Goal: Download file/media

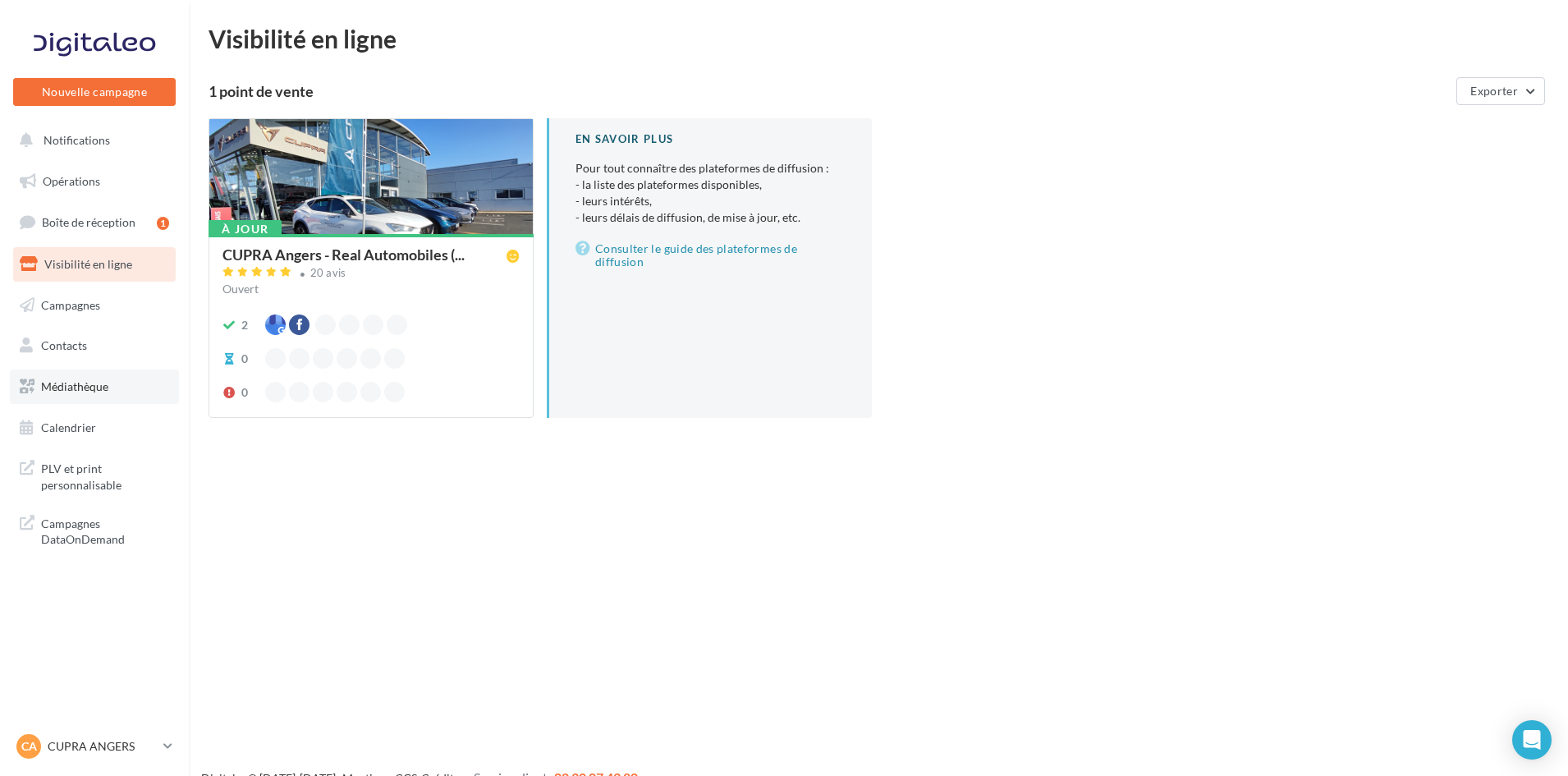
click at [108, 395] on link "Médiathèque" at bounding box center [94, 387] width 169 height 34
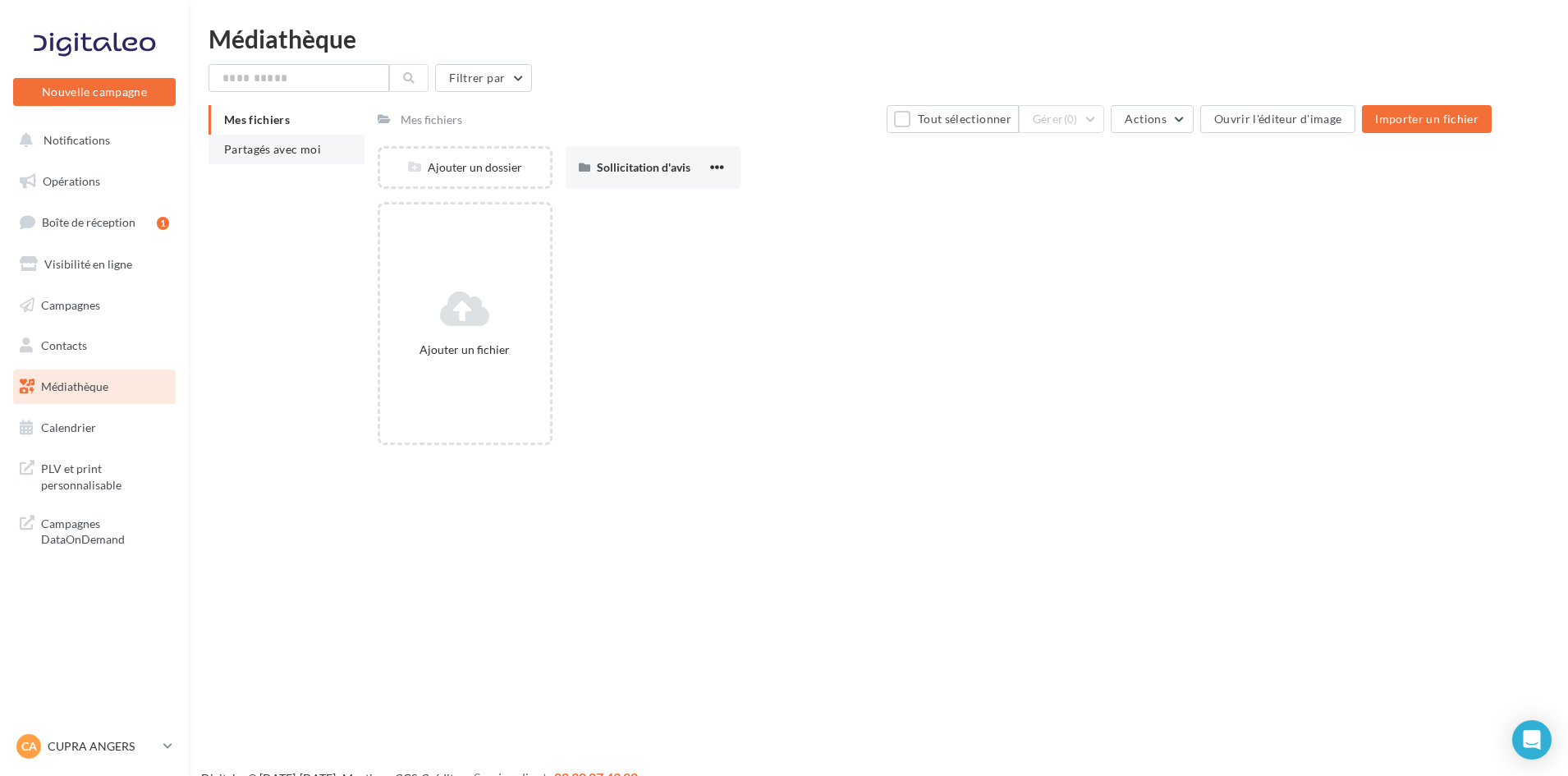
click at [238, 153] on span "Partagés avec moi" at bounding box center [272, 149] width 97 height 14
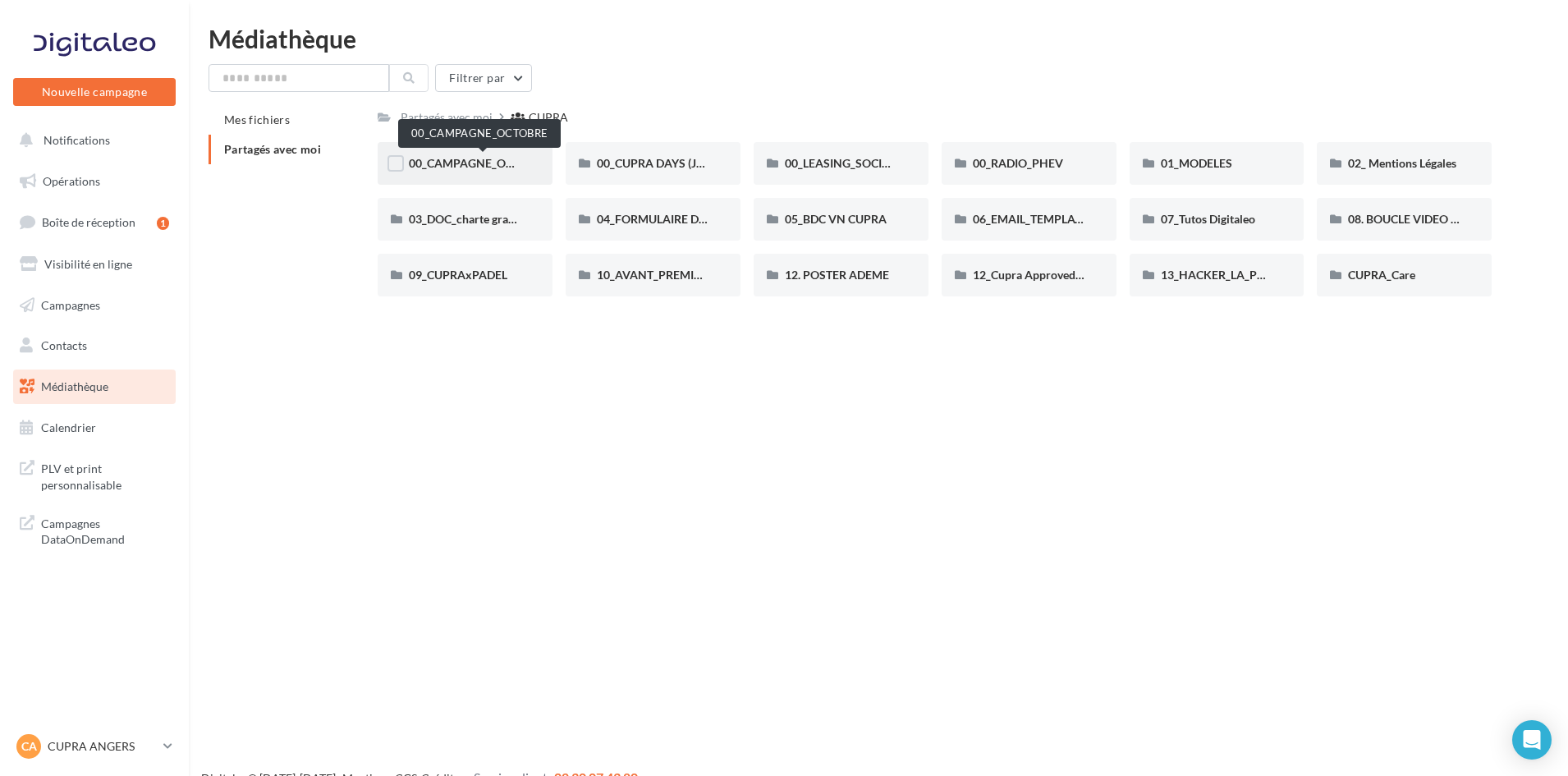
click at [505, 163] on span "00_CAMPAGNE_OCTOBRE" at bounding box center [479, 163] width 141 height 14
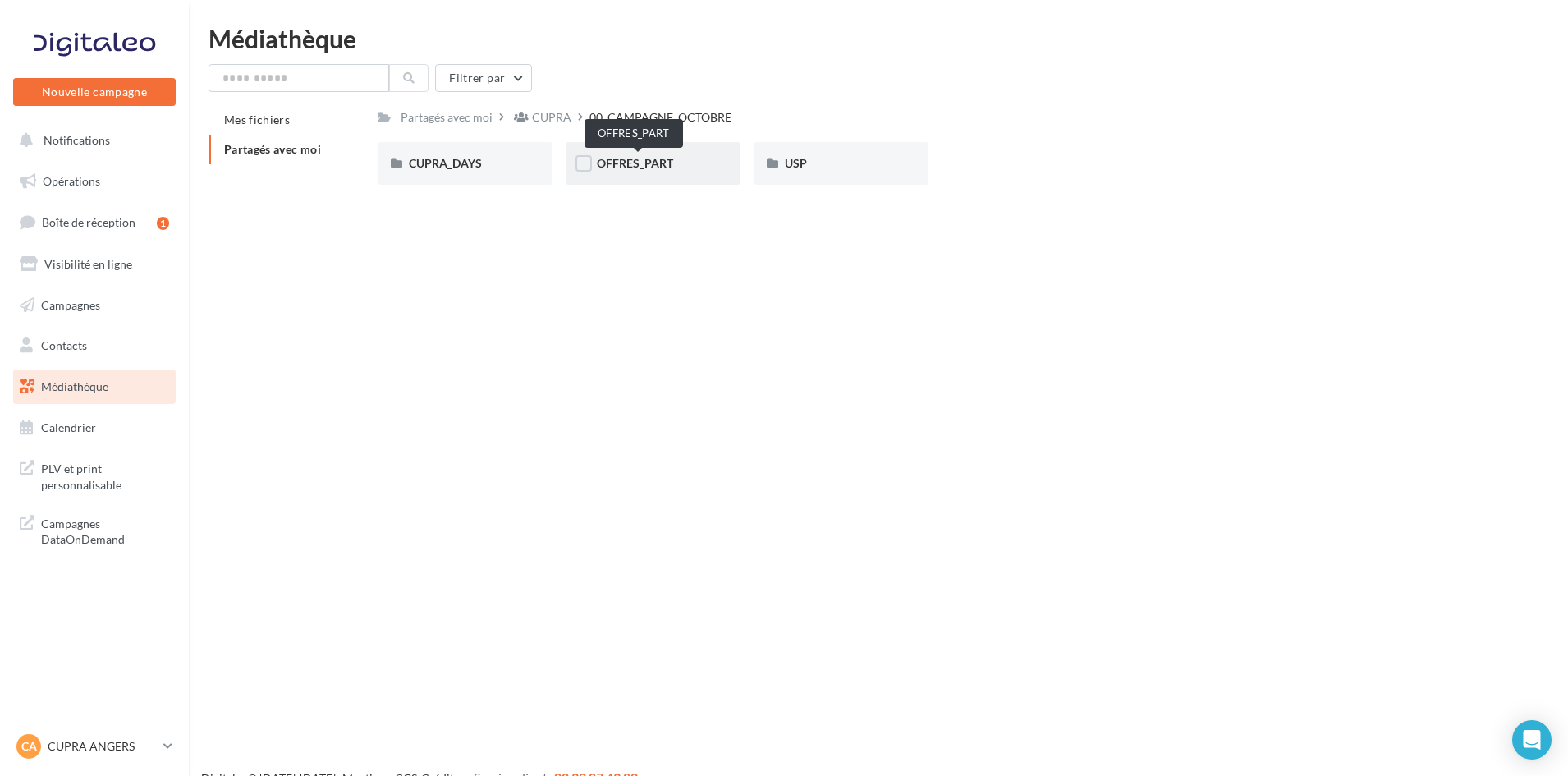
click at [633, 158] on span "OFFRES_PART" at bounding box center [635, 163] width 76 height 14
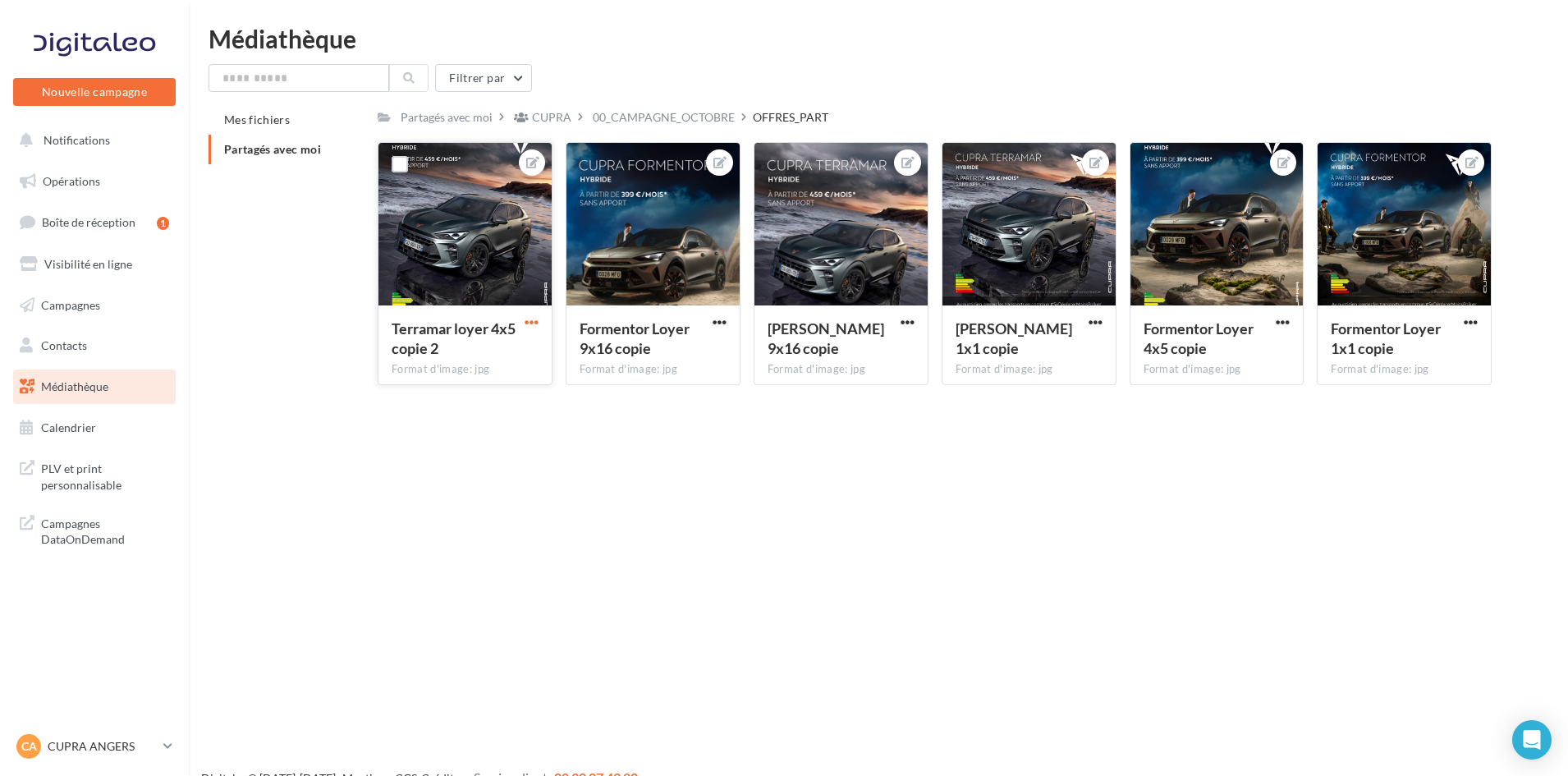
click at [536, 329] on span "button" at bounding box center [531, 322] width 14 height 14
click at [521, 352] on button "Ouvrir l'éditeur d'image" at bounding box center [456, 355] width 173 height 43
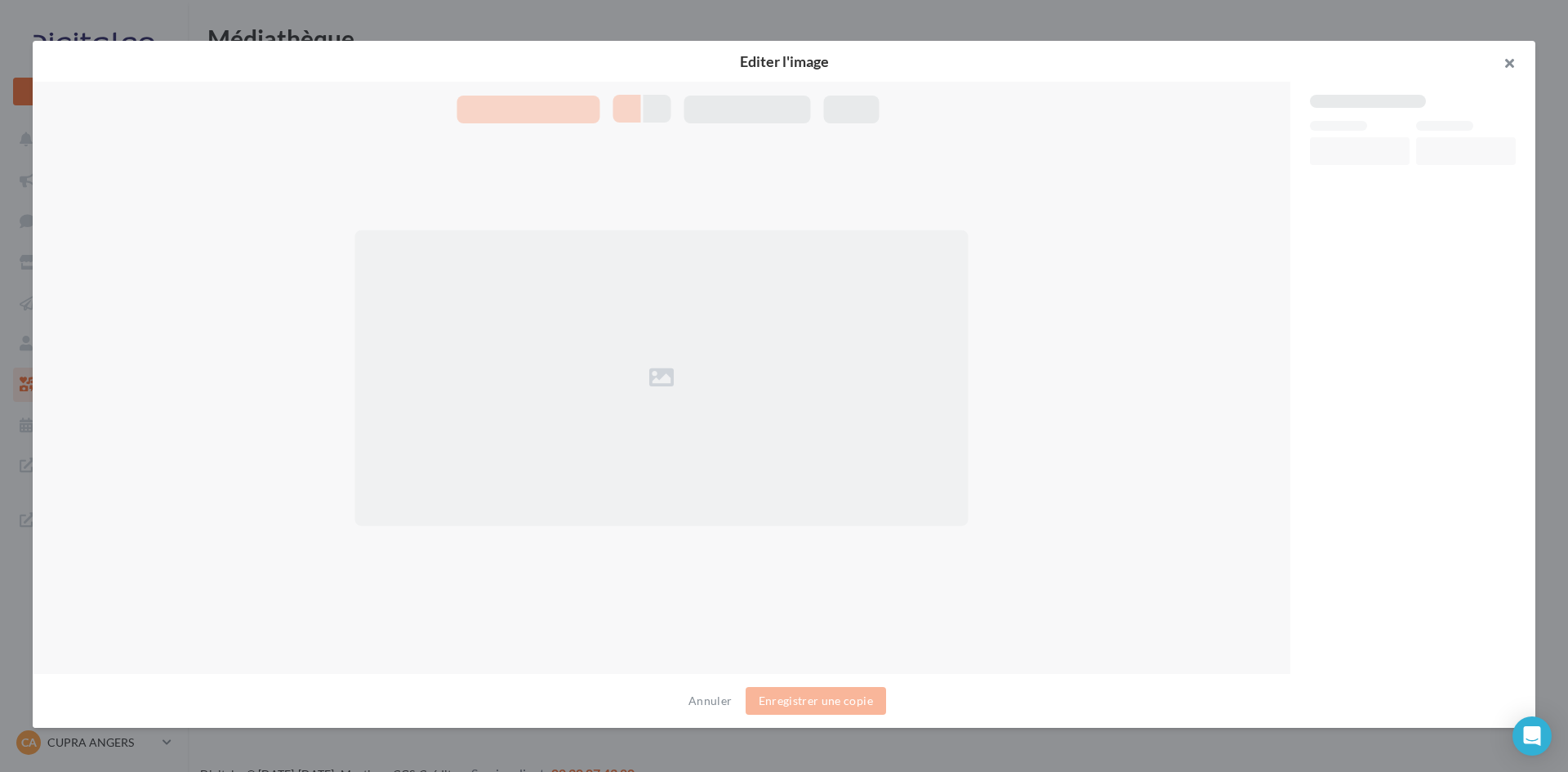
click at [1513, 71] on button "button" at bounding box center [1502, 65] width 66 height 49
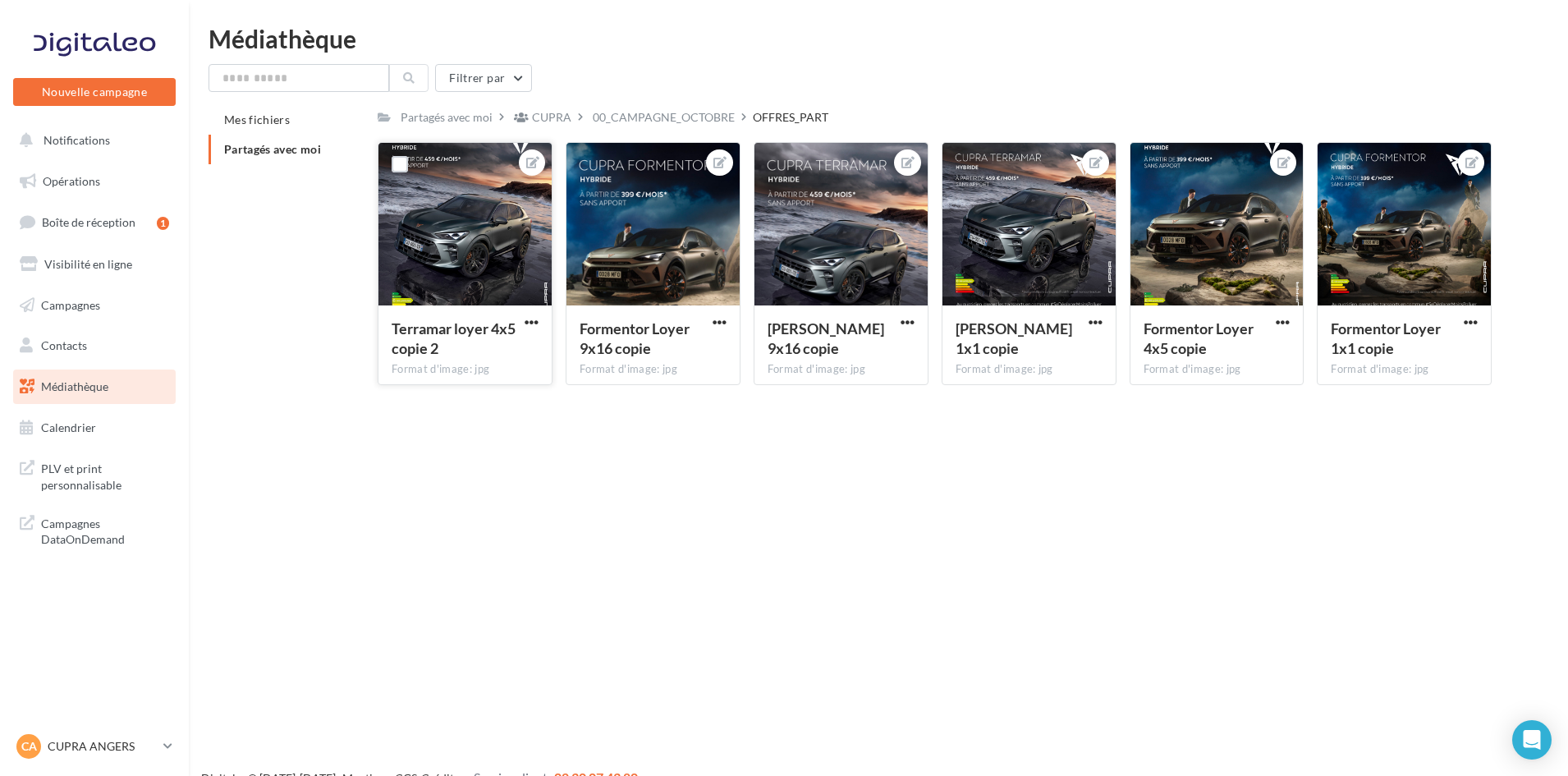
click at [546, 321] on div "Terramar loyer 4x5 copie 2 Format d'image: jpg" at bounding box center [465, 344] width 173 height 77
click at [539, 319] on button "button" at bounding box center [532, 323] width 21 height 16
click at [475, 410] on button "Télécharger" at bounding box center [456, 397] width 173 height 43
click at [715, 321] on span "button" at bounding box center [719, 322] width 14 height 14
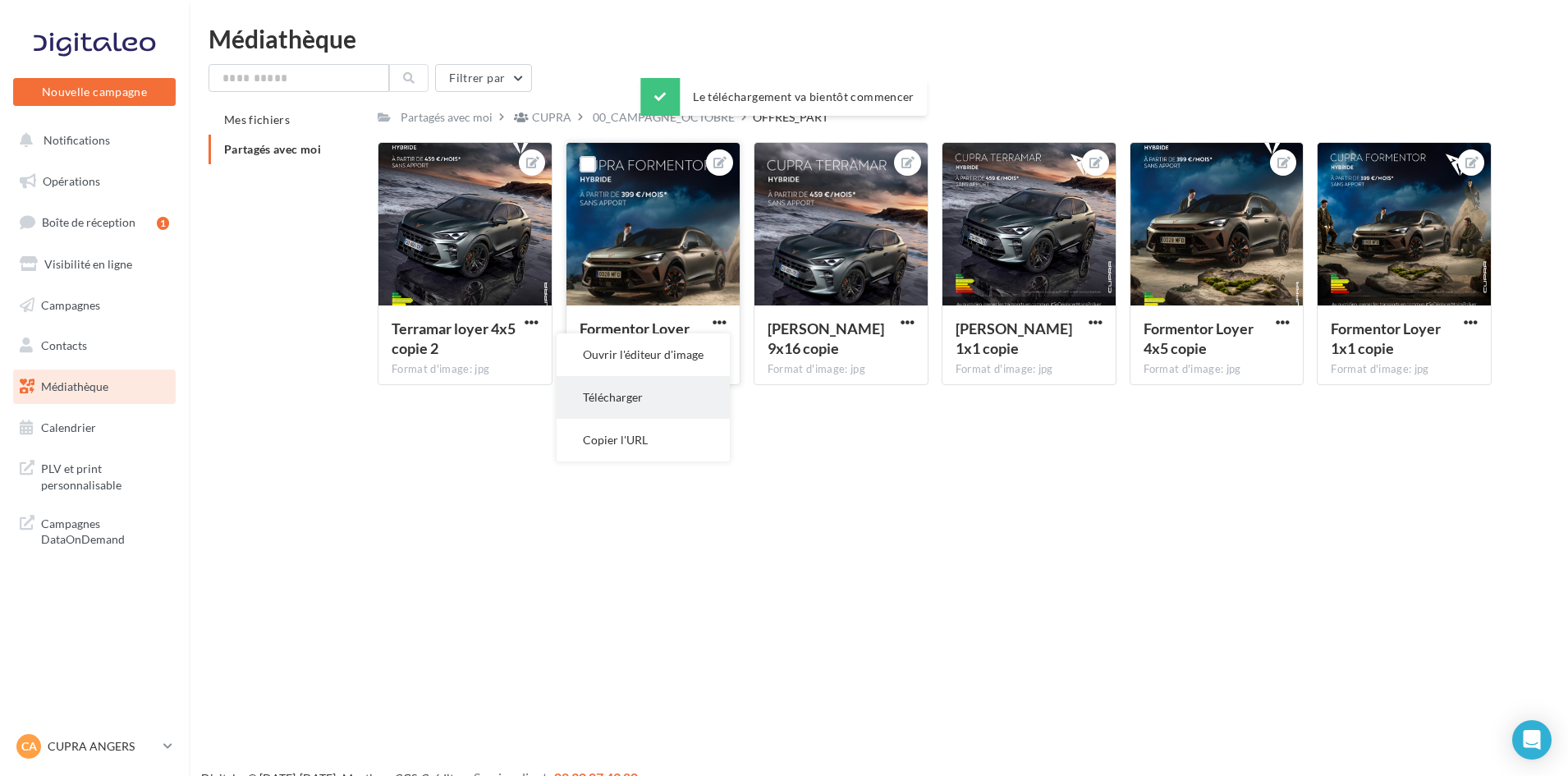
click at [667, 397] on button "Télécharger" at bounding box center [644, 397] width 173 height 43
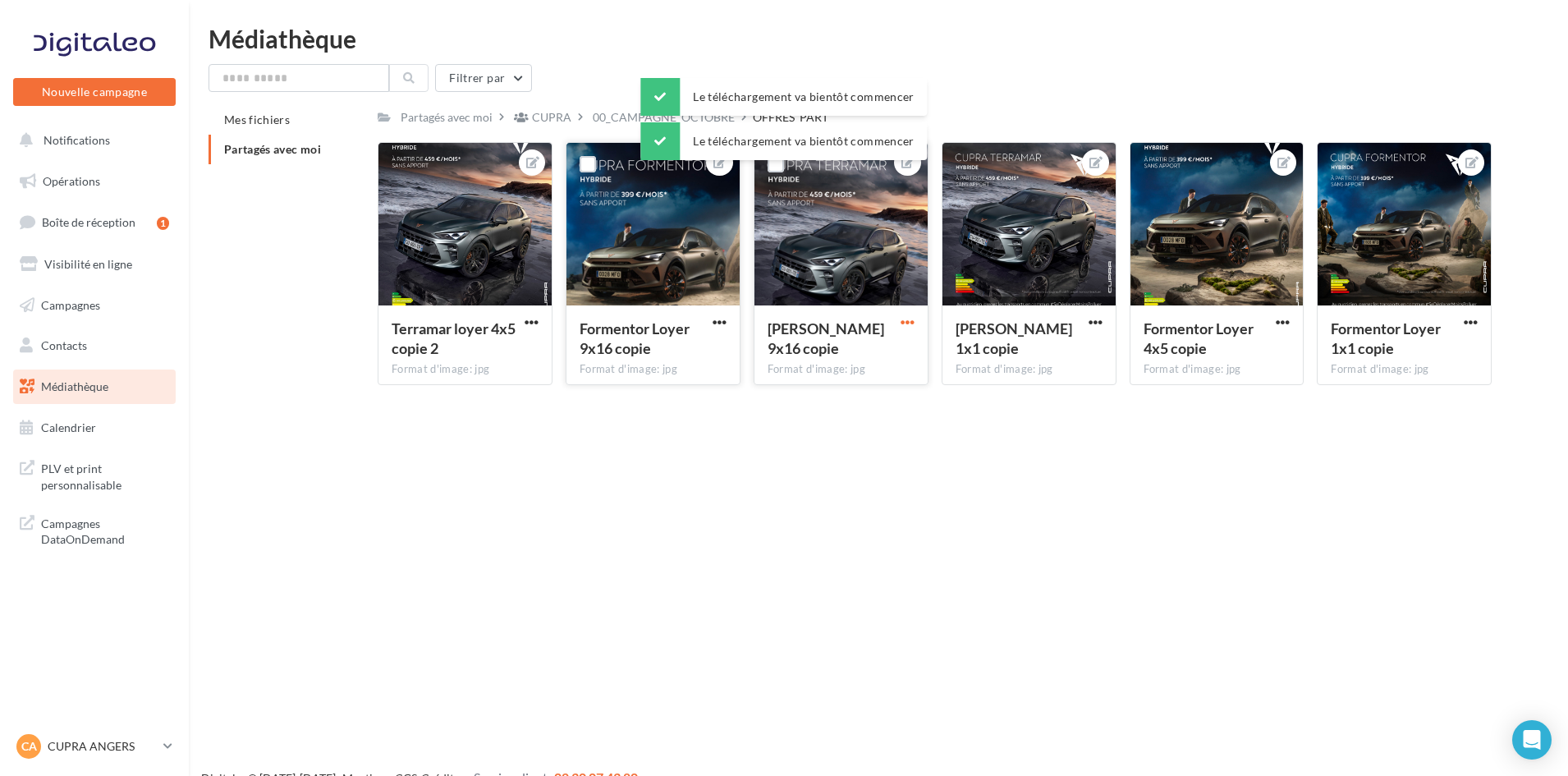
click at [909, 316] on span "button" at bounding box center [908, 322] width 14 height 14
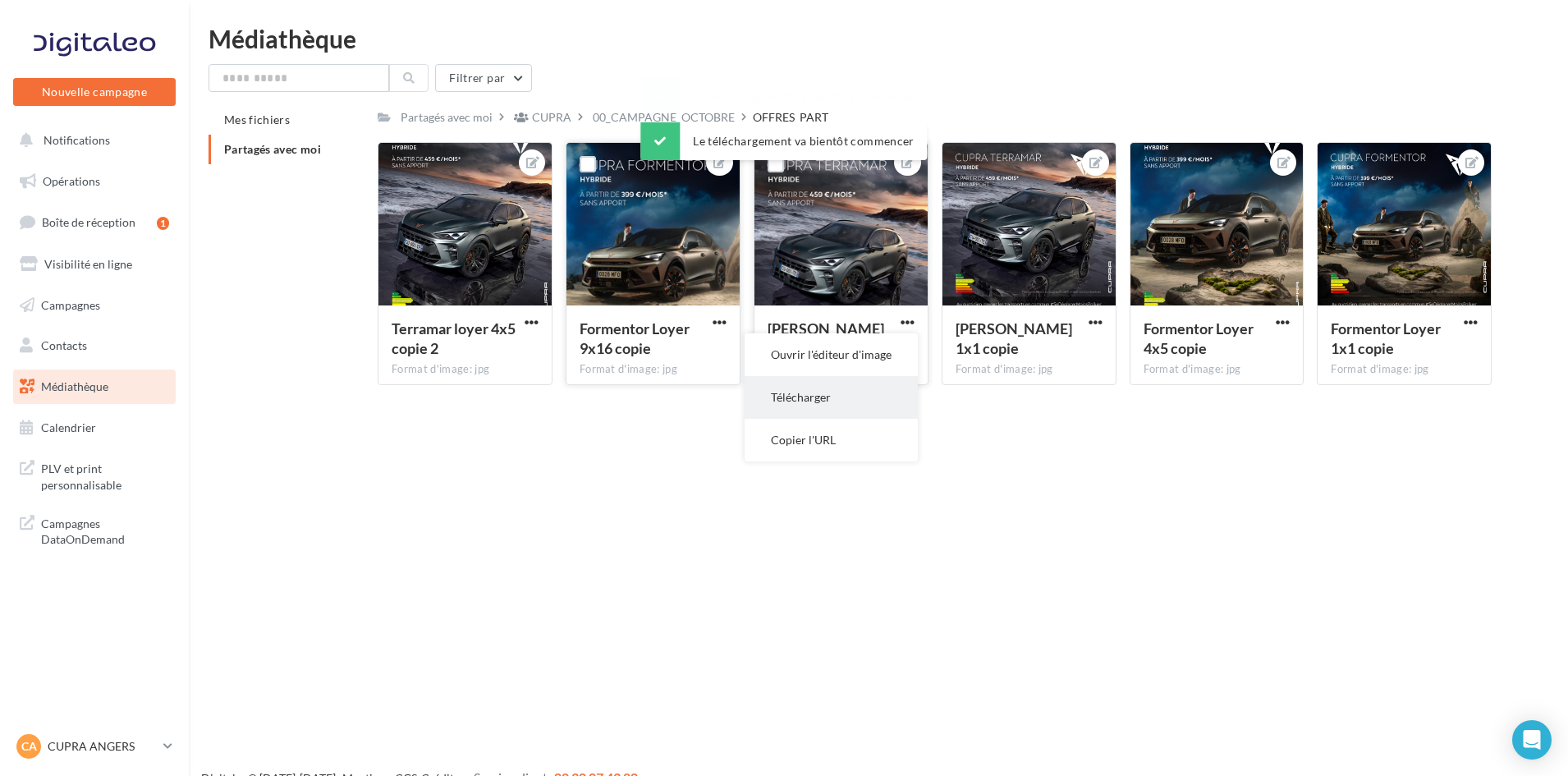
click at [861, 394] on button "Télécharger" at bounding box center [832, 397] width 173 height 43
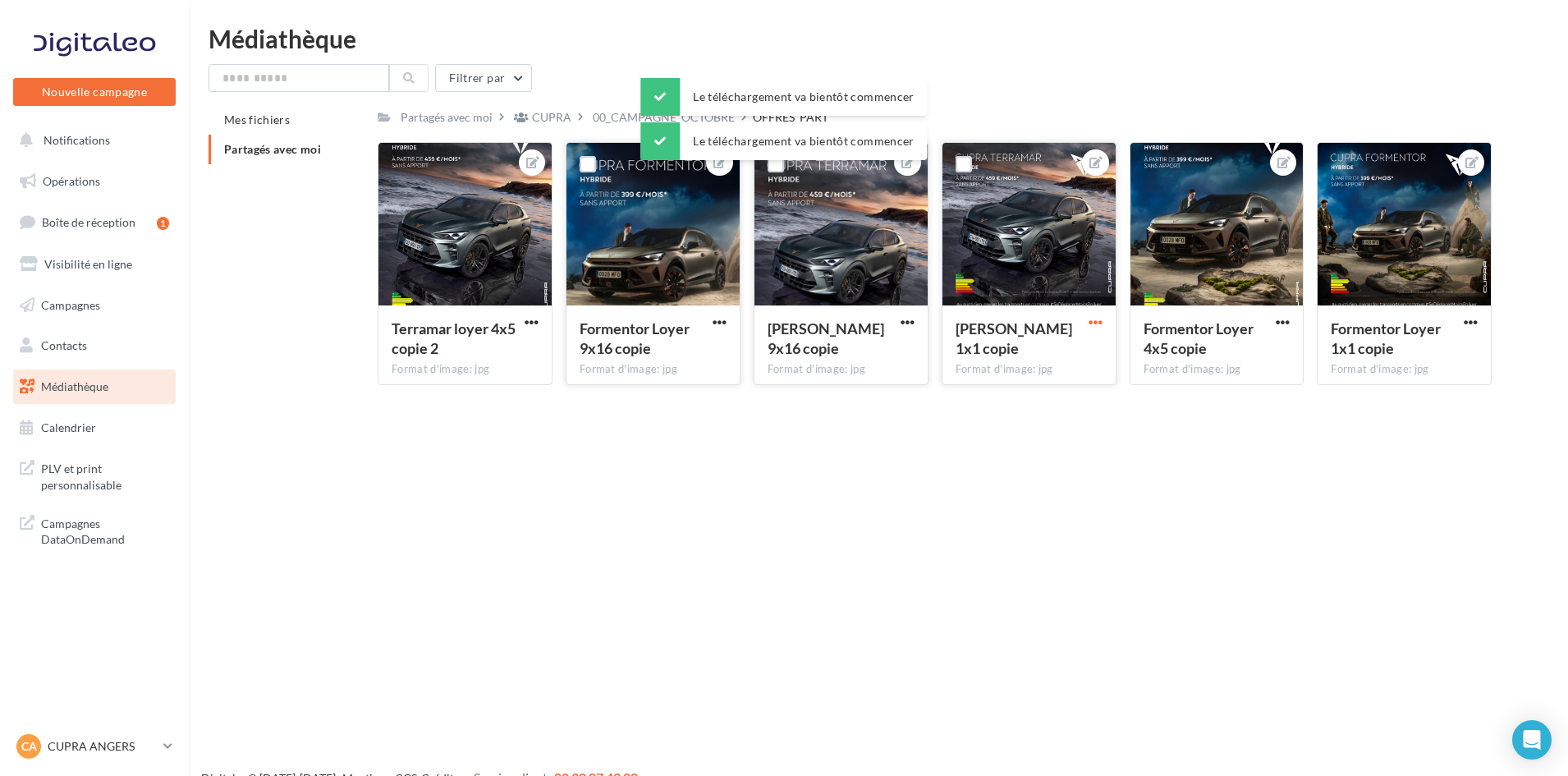
click at [1097, 317] on span "button" at bounding box center [1096, 322] width 14 height 14
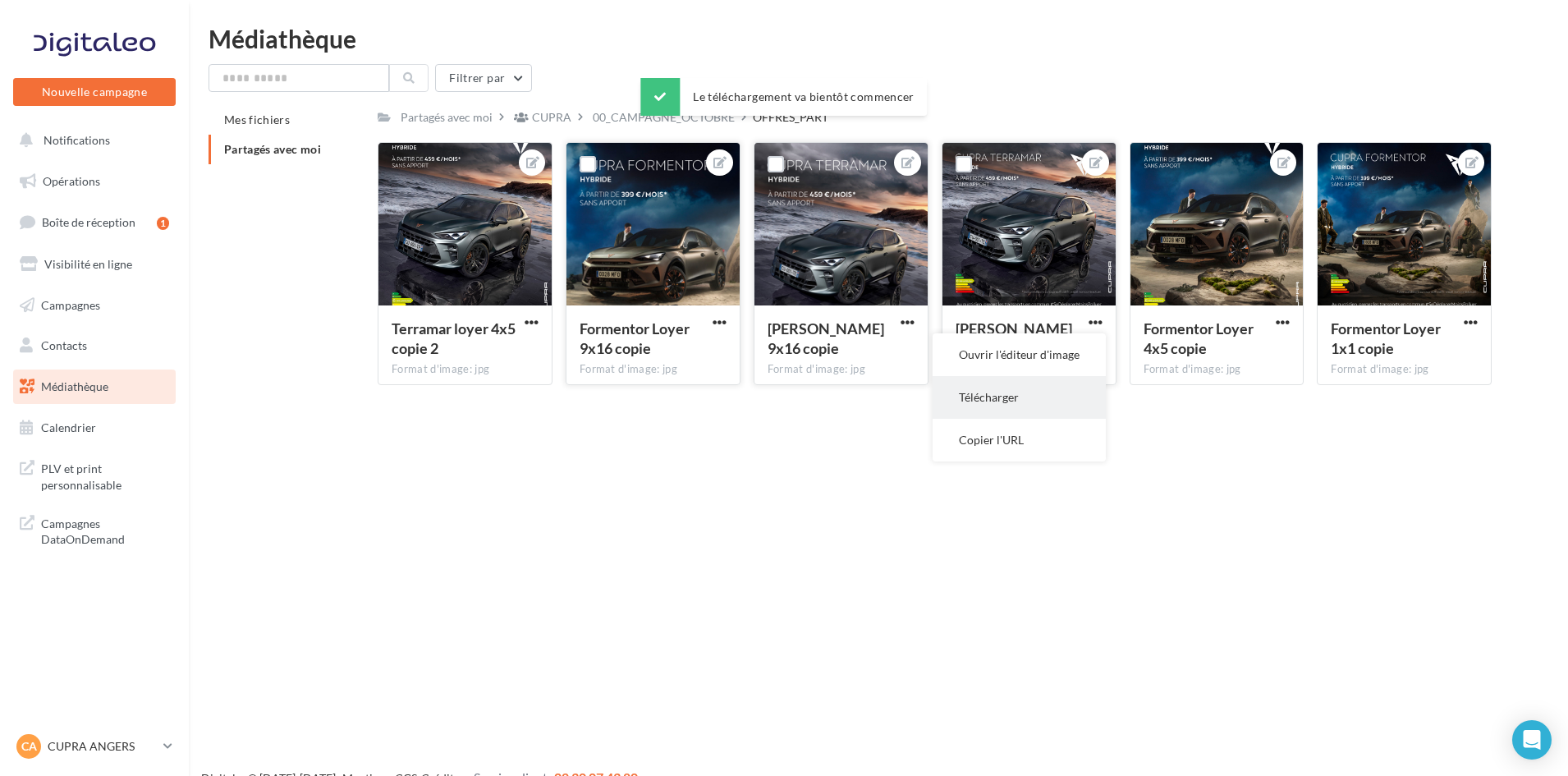
click at [1056, 395] on button "Télécharger" at bounding box center [1020, 397] width 173 height 43
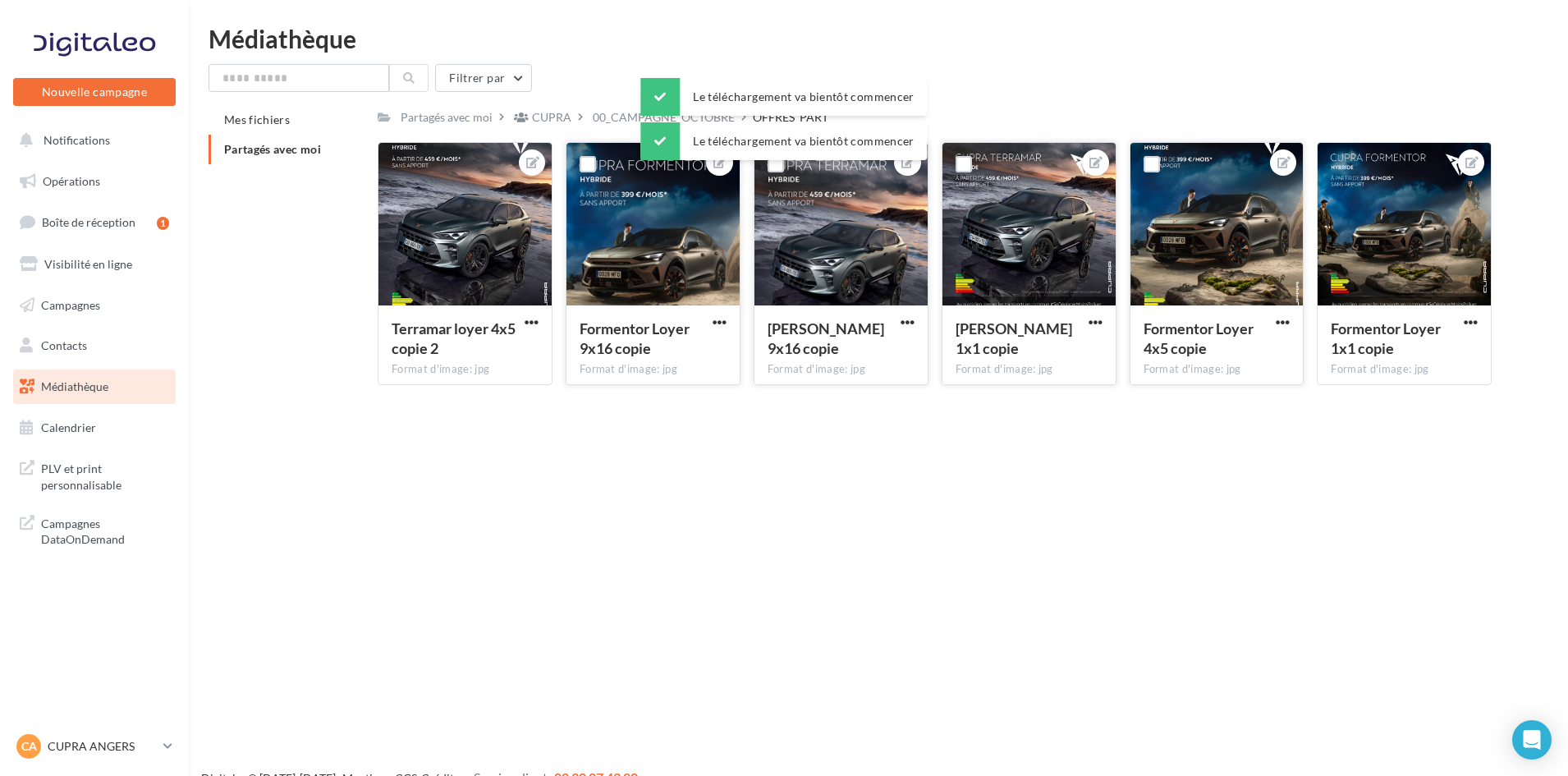
click at [1272, 331] on div "Formentor Loyer 4x5 copie" at bounding box center [1217, 340] width 147 height 44
click at [1280, 324] on span "button" at bounding box center [1283, 322] width 14 height 14
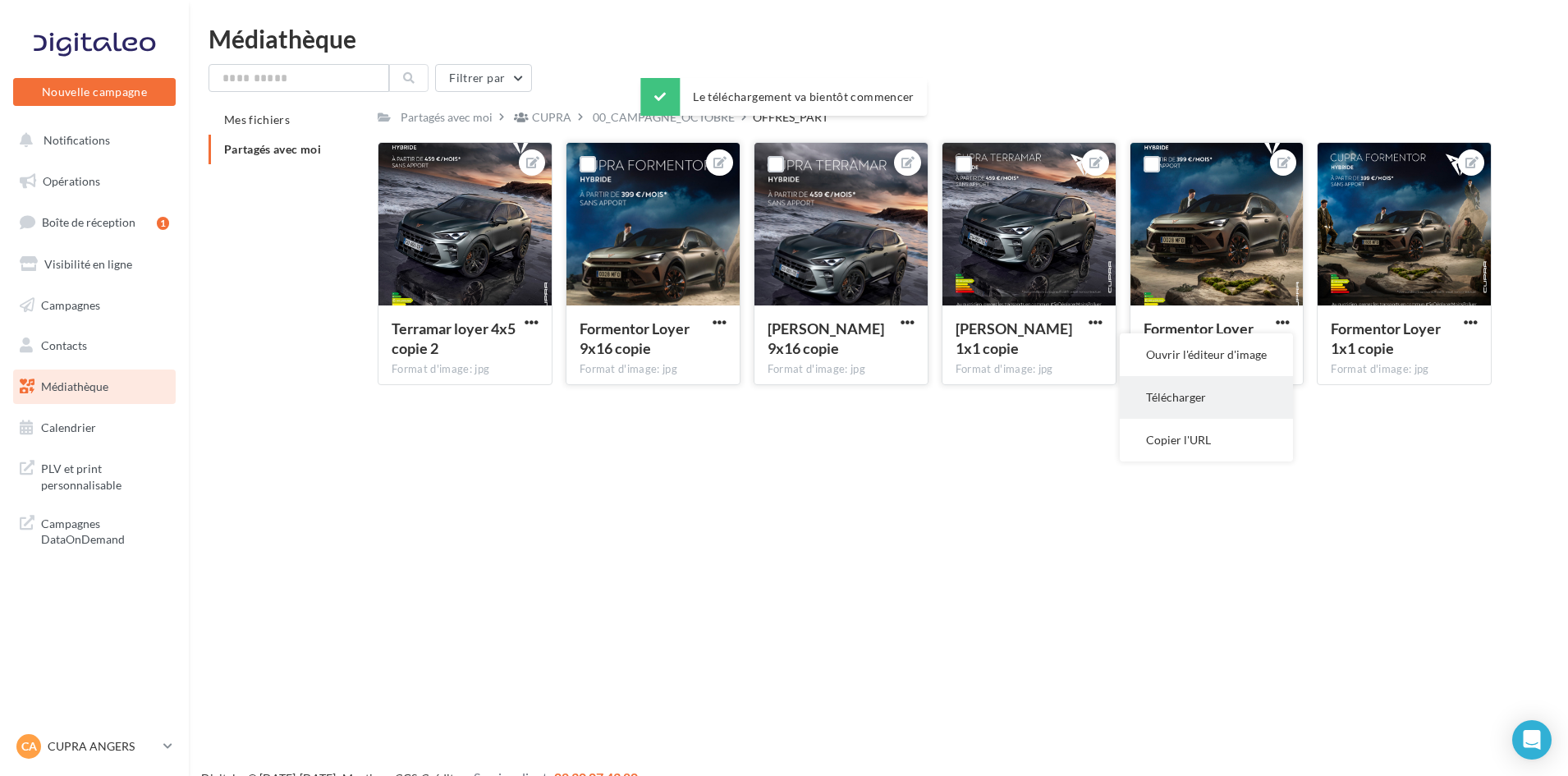
click at [1230, 397] on button "Télécharger" at bounding box center [1207, 397] width 173 height 43
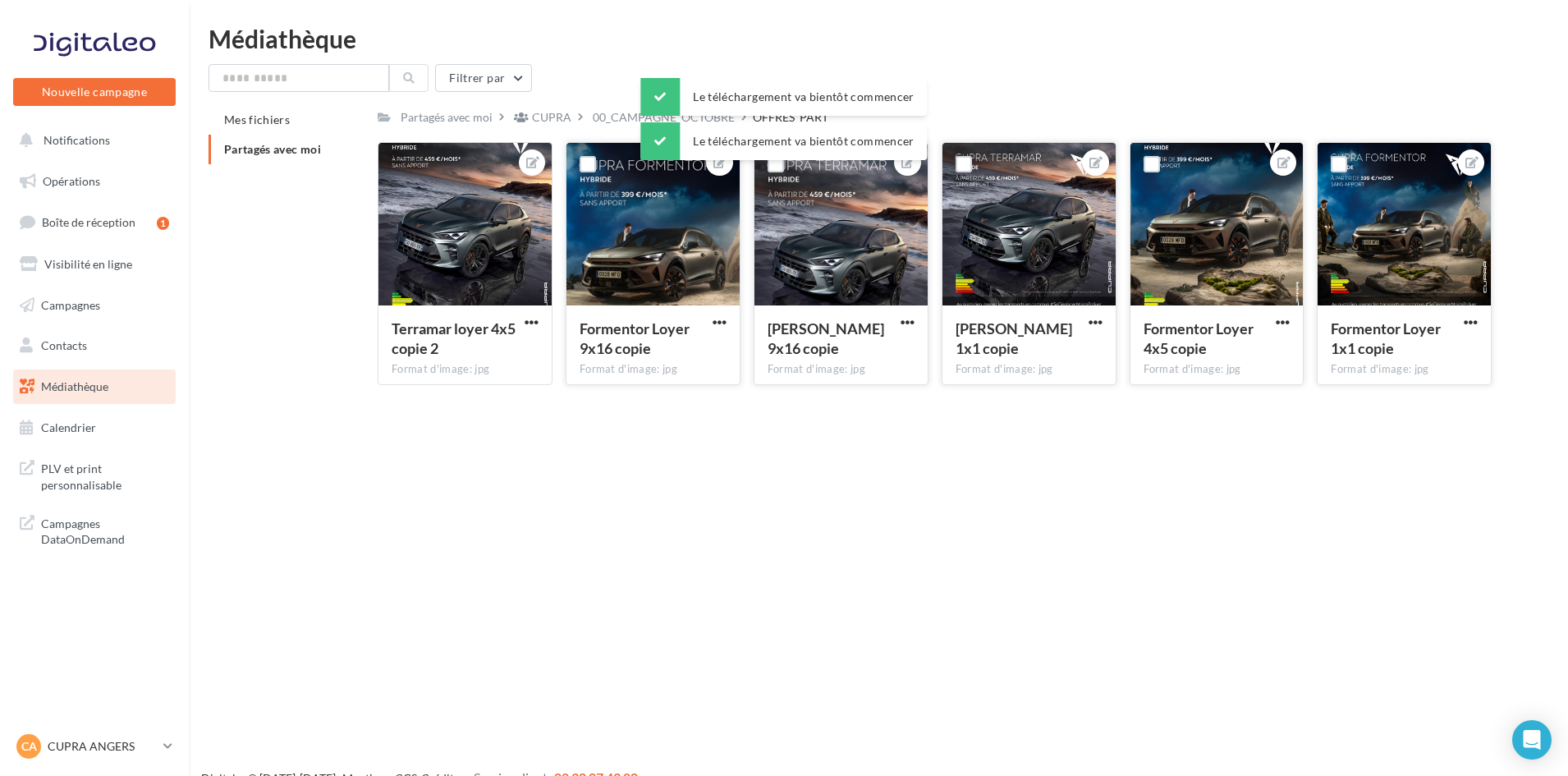
click at [1462, 326] on button "button" at bounding box center [1471, 323] width 21 height 16
click at [1434, 394] on button "Télécharger" at bounding box center [1395, 397] width 173 height 43
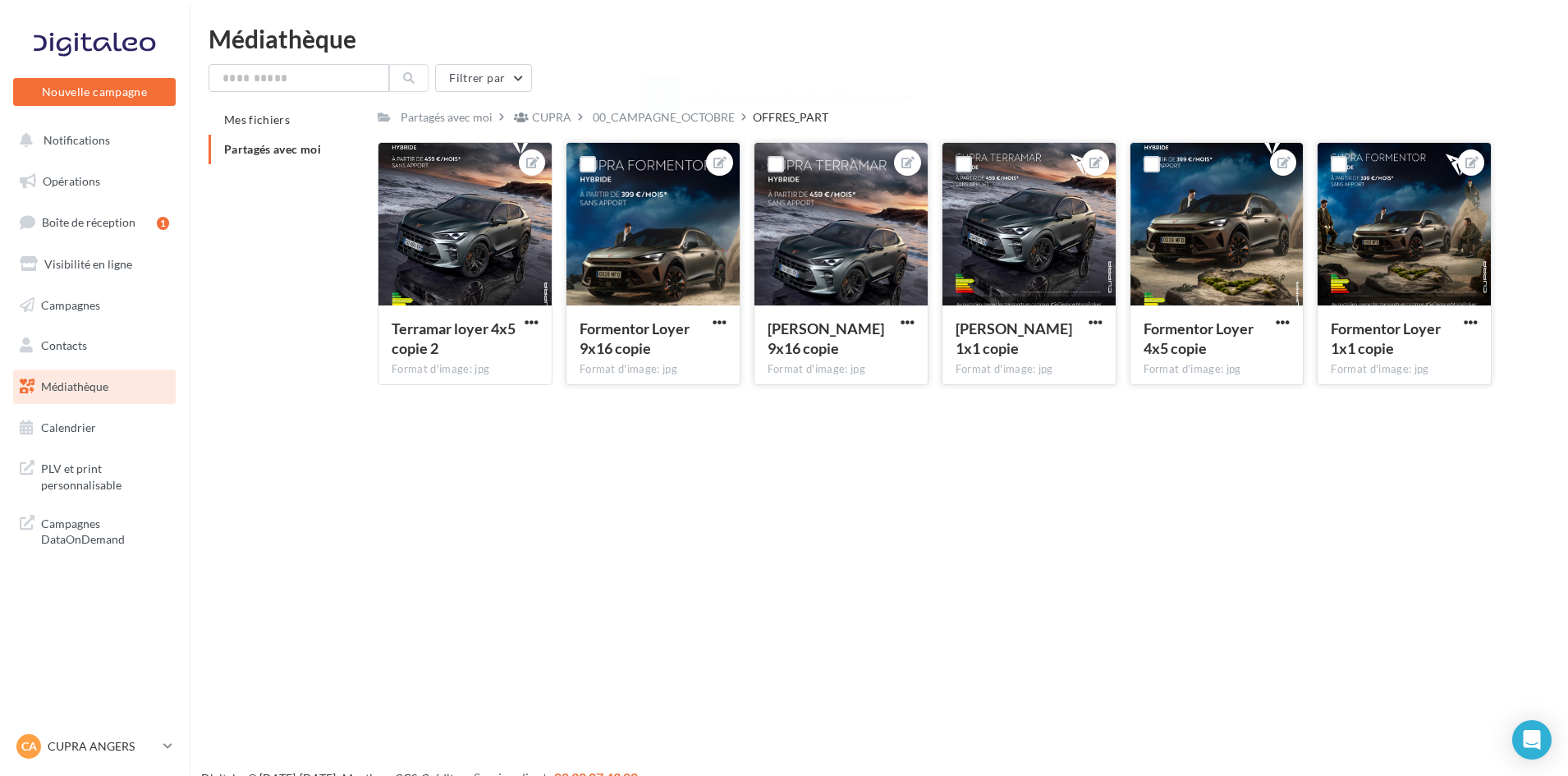
drag, startPoint x: 627, startPoint y: 123, endPoint x: 618, endPoint y: 124, distance: 9.1
click at [627, 123] on div "00_CAMPAGNE_OCTOBRE" at bounding box center [664, 117] width 142 height 16
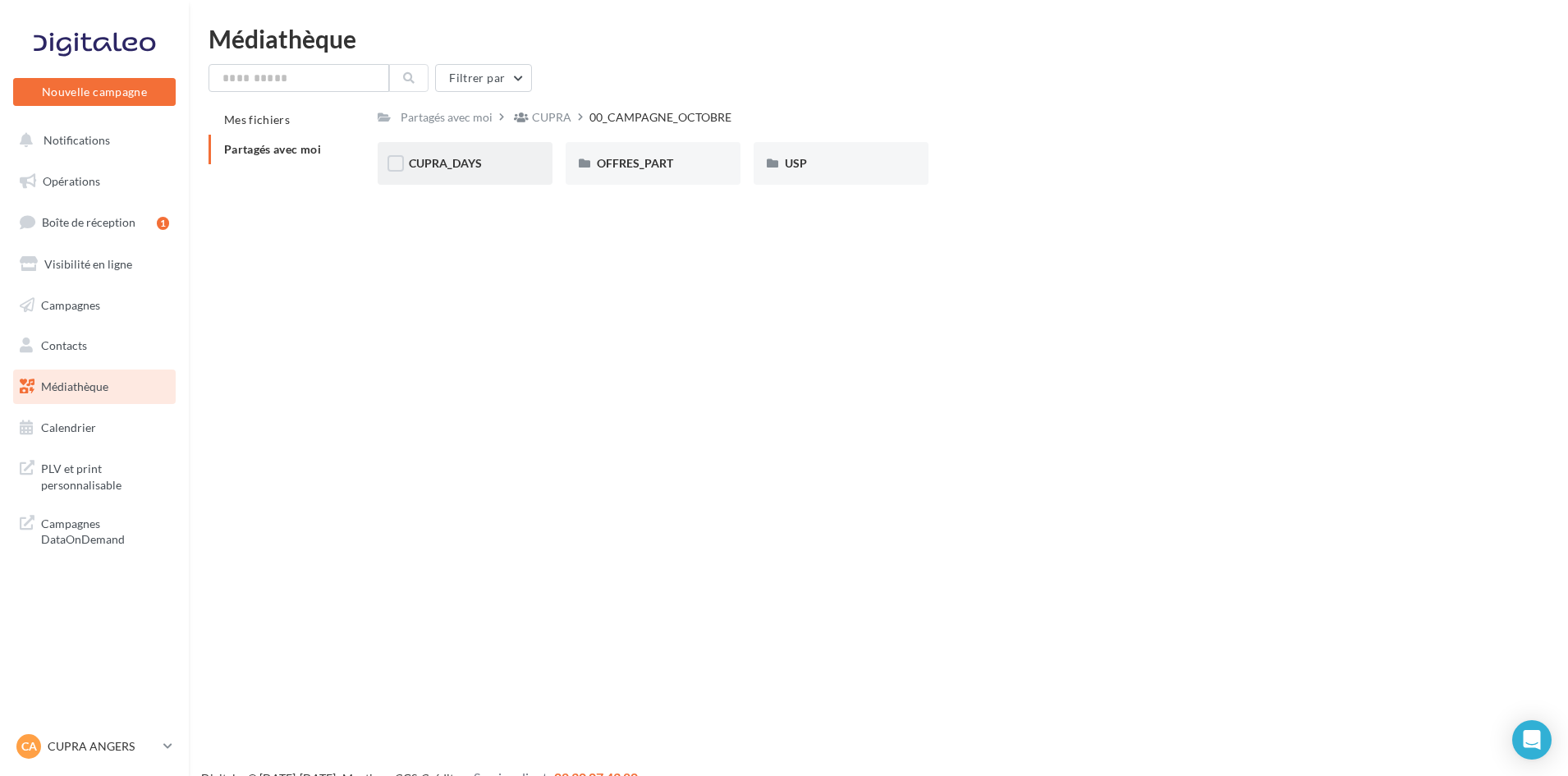
click at [484, 167] on div "CUPRA_DAYS" at bounding box center [464, 163] width 112 height 16
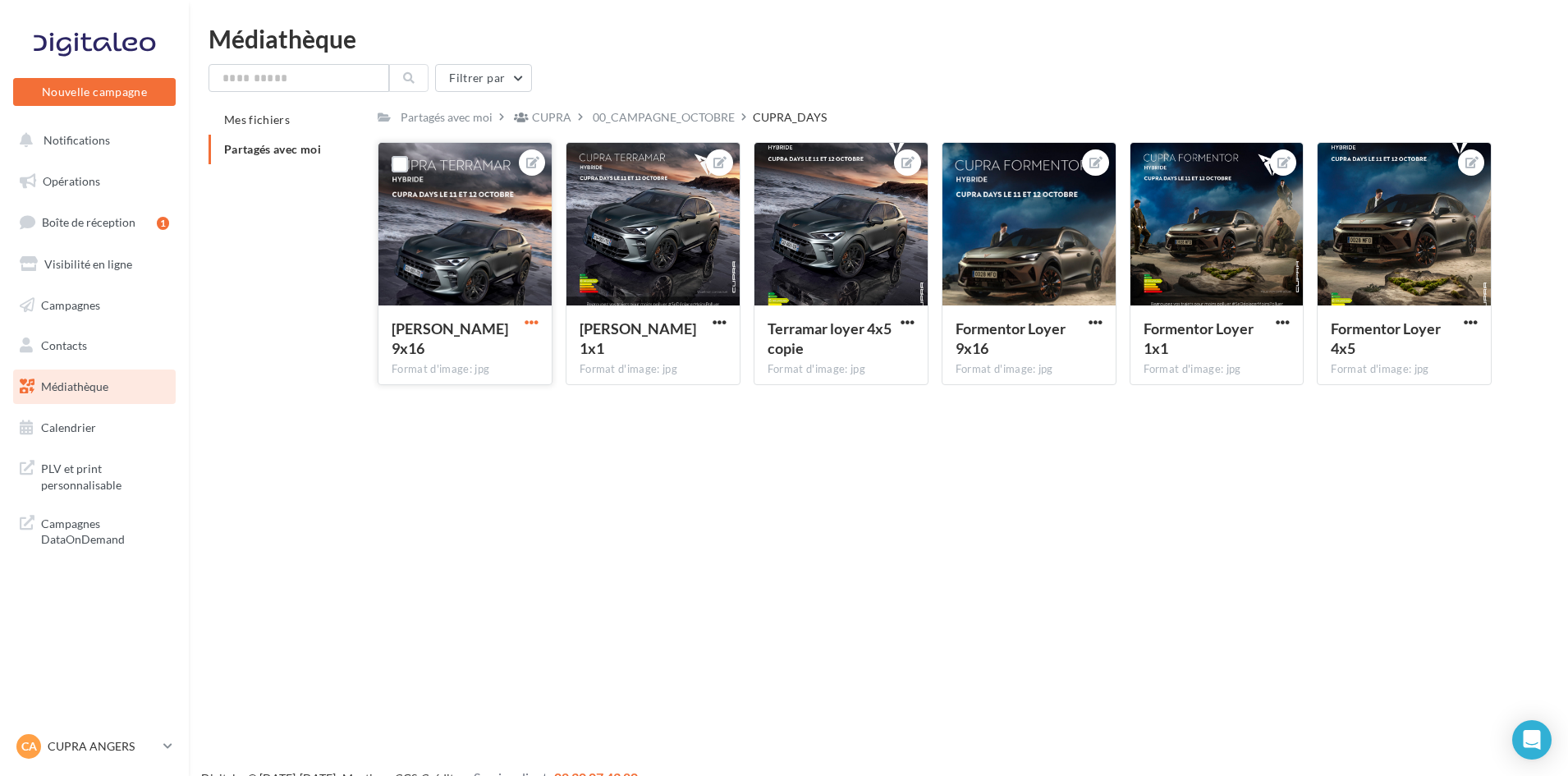
click at [531, 315] on span "button" at bounding box center [531, 322] width 14 height 14
click at [489, 383] on button "Télécharger" at bounding box center [456, 397] width 173 height 43
click at [731, 319] on div "[PERSON_NAME] 1x1 Format d'image: jpg" at bounding box center [653, 344] width 173 height 77
click at [722, 322] on span "button" at bounding box center [719, 322] width 14 height 14
click at [702, 398] on button "Télécharger" at bounding box center [644, 397] width 173 height 43
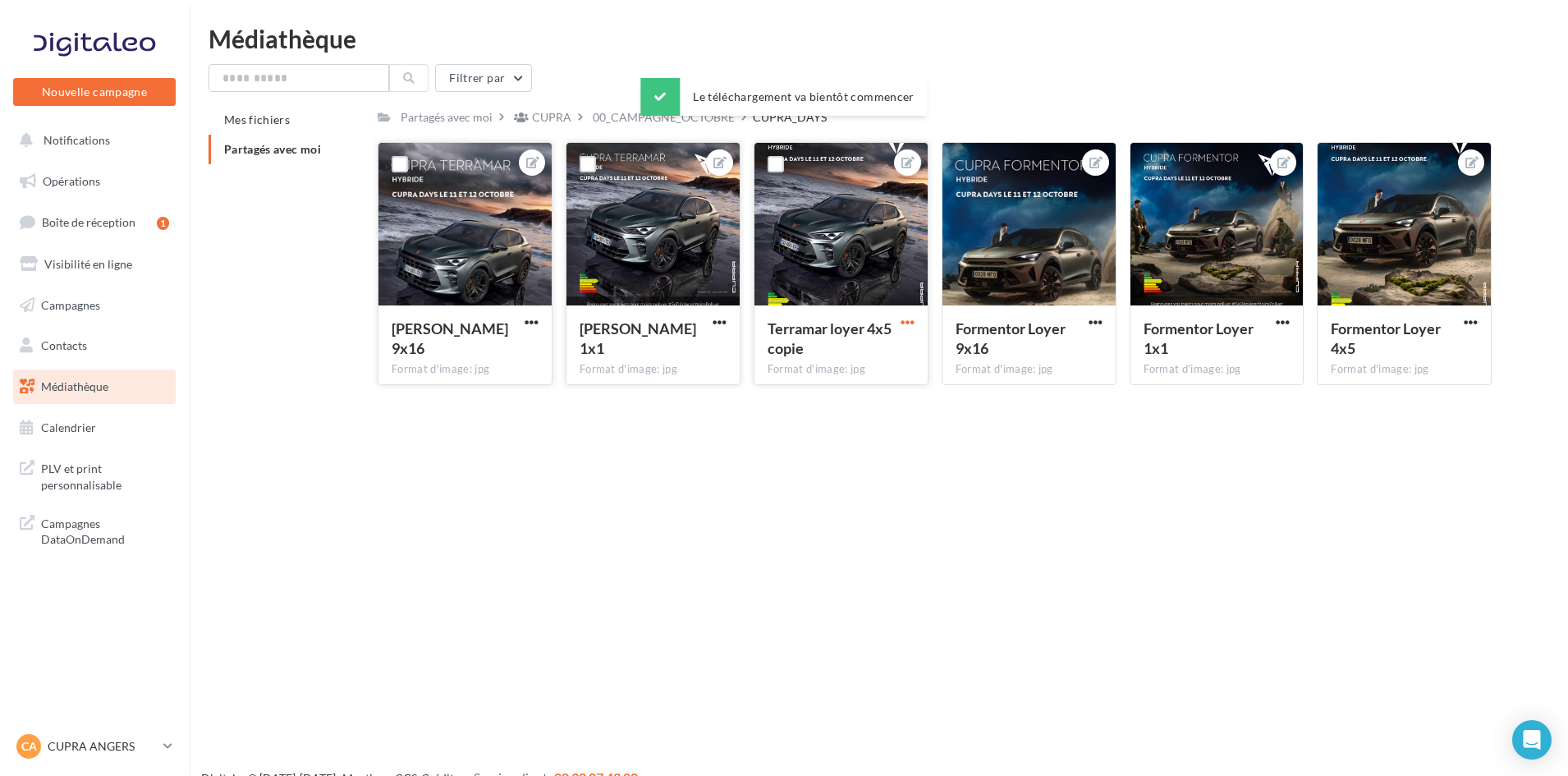
click at [907, 325] on span "button" at bounding box center [908, 322] width 14 height 14
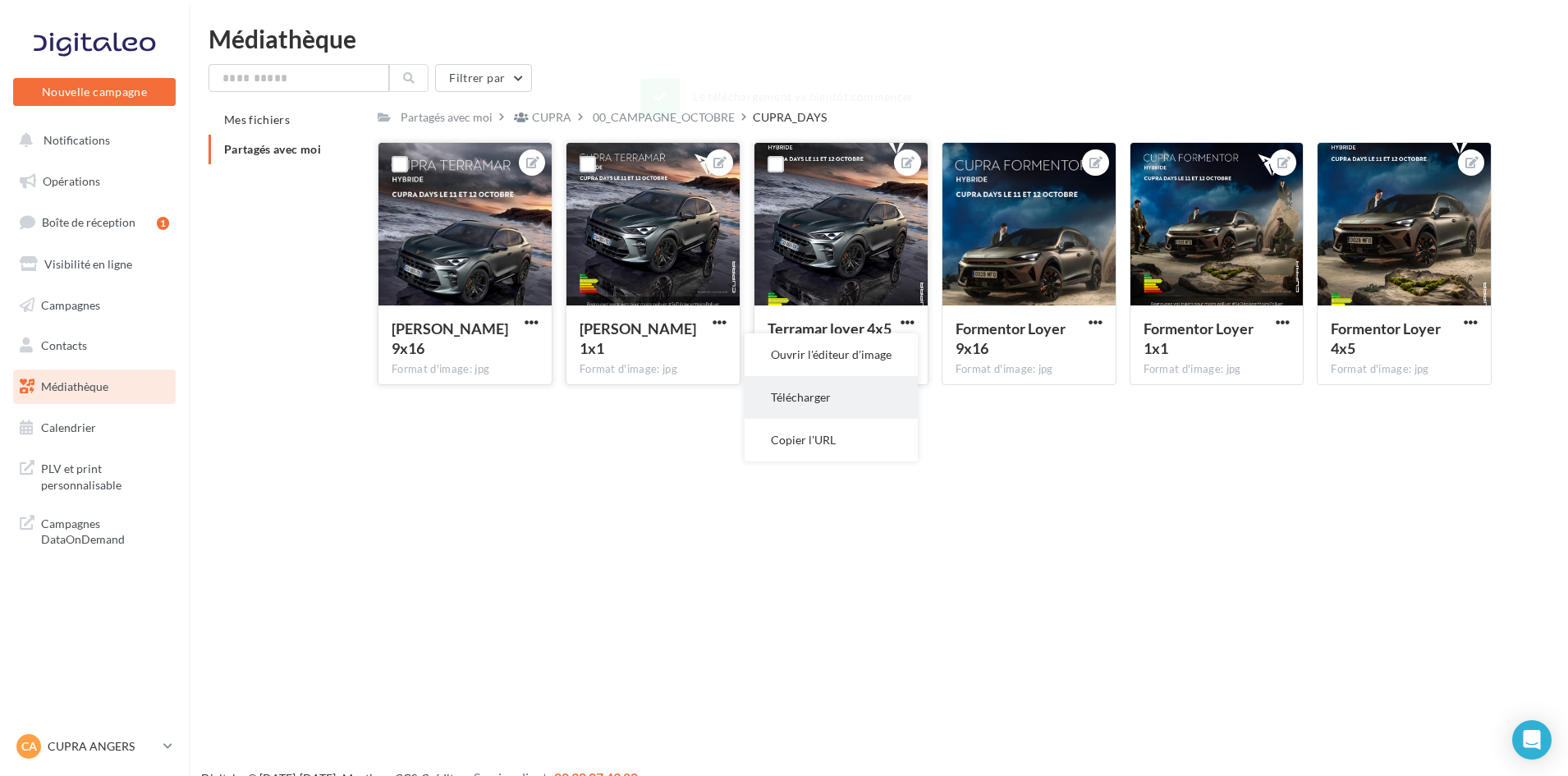
click at [869, 395] on button "Télécharger" at bounding box center [832, 397] width 173 height 43
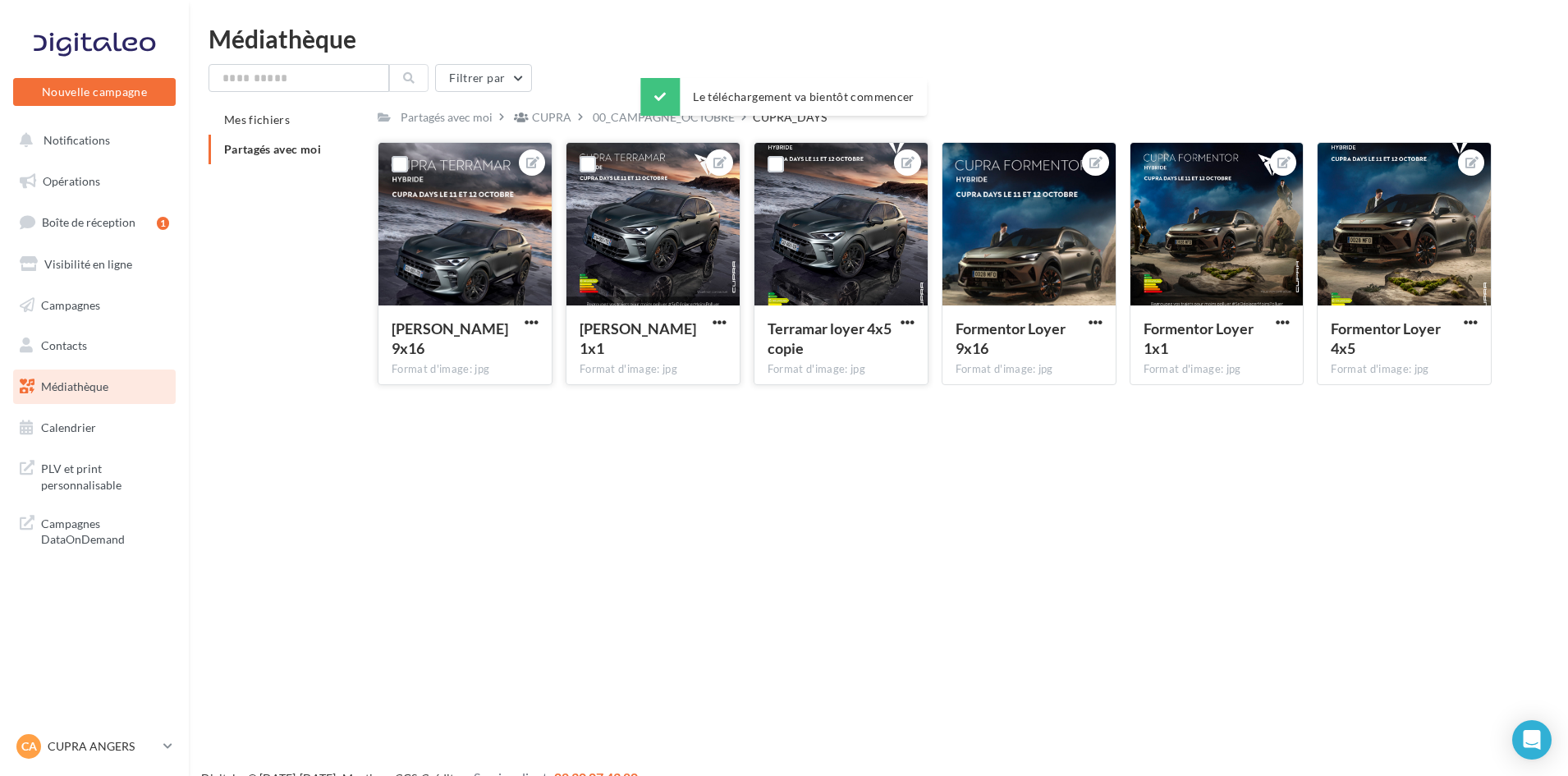
click at [1114, 518] on div "Nouvelle campagne Nouvelle campagne Notifications Opérations Boîte de réception…" at bounding box center [784, 415] width 1568 height 776
click at [1271, 326] on div "Formentor Loyer 1x1" at bounding box center [1217, 340] width 147 height 44
click at [1282, 321] on span "button" at bounding box center [1283, 322] width 14 height 14
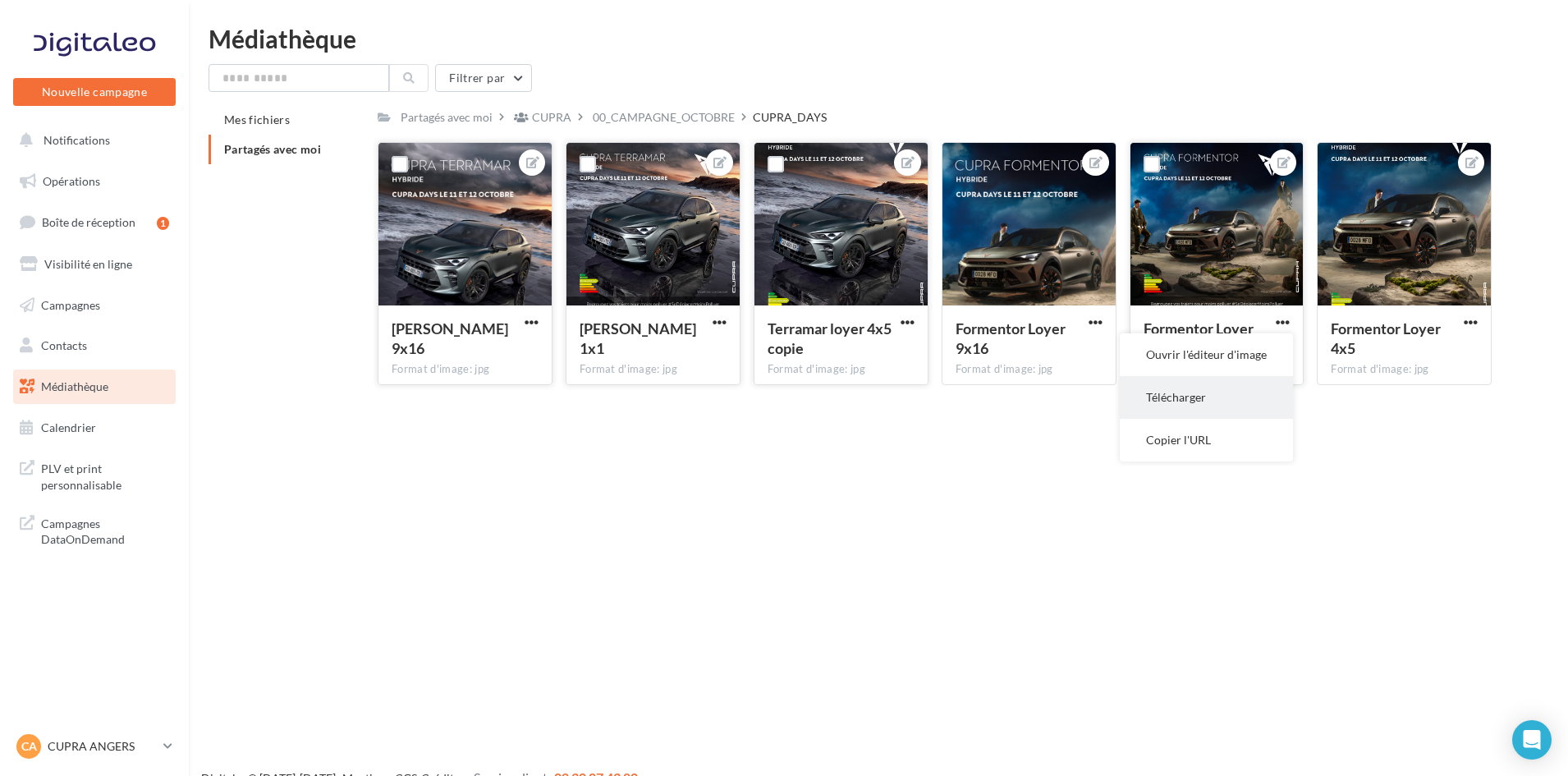
click at [1270, 395] on button "Télécharger" at bounding box center [1207, 397] width 173 height 43
drag, startPoint x: 1473, startPoint y: 318, endPoint x: 1457, endPoint y: 326, distance: 17.9
click at [1472, 318] on span "button" at bounding box center [1471, 322] width 14 height 14
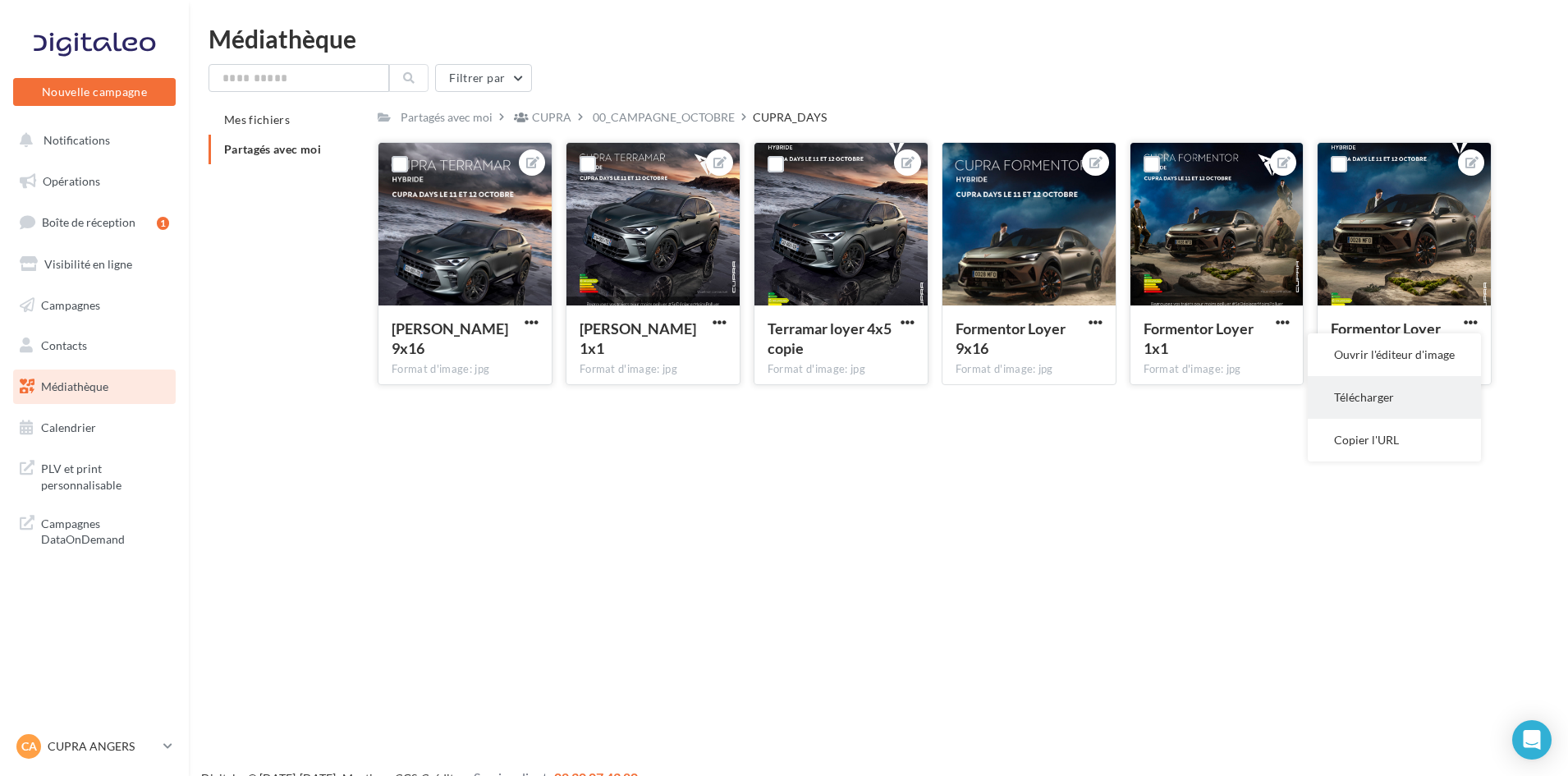
click at [1383, 394] on button "Télécharger" at bounding box center [1395, 397] width 173 height 43
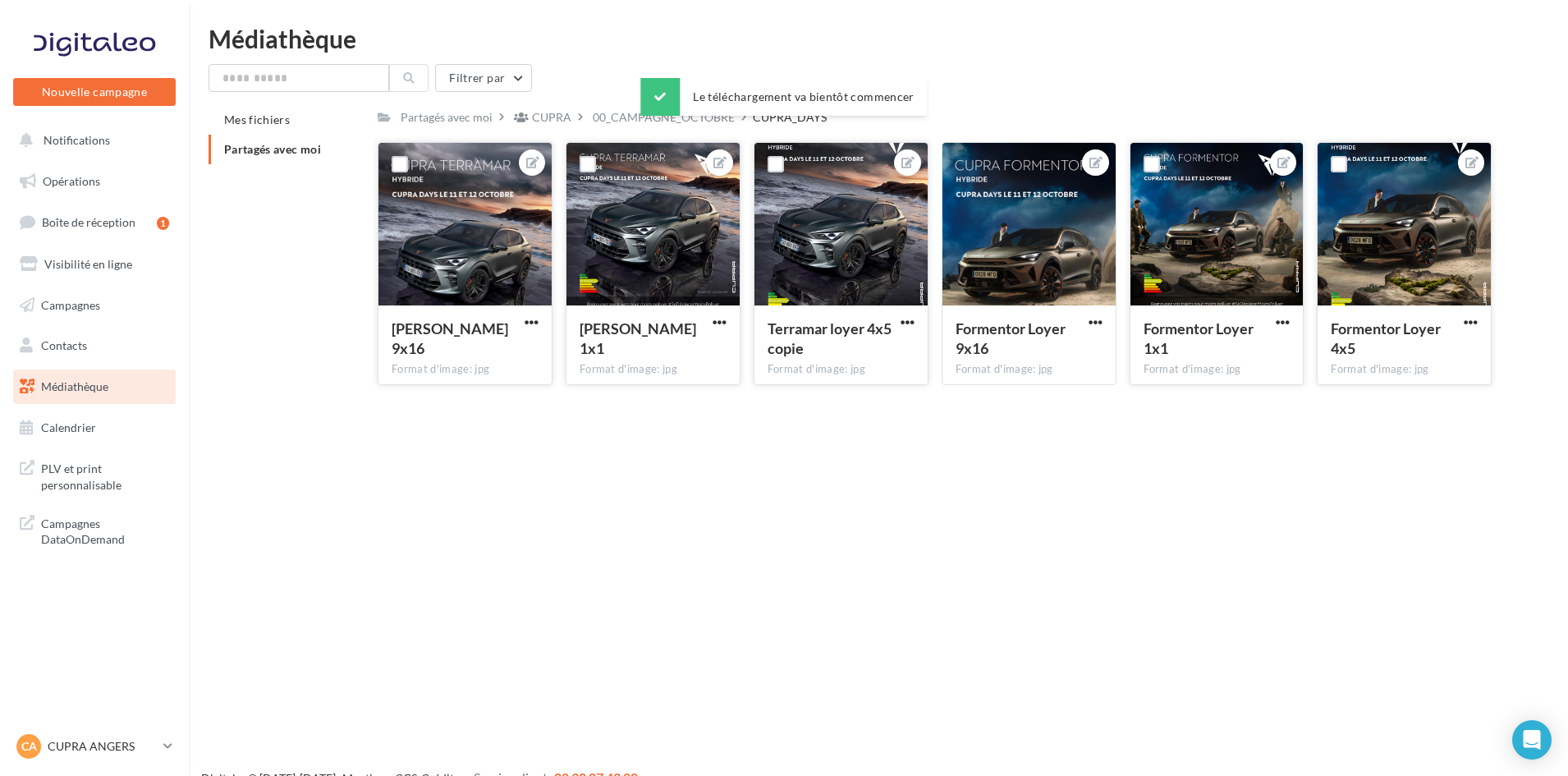
click at [802, 598] on div "Nouvelle campagne Nouvelle campagne Notifications Opérations Boîte de réception…" at bounding box center [784, 415] width 1568 height 776
click at [712, 123] on div "00_CAMPAGNE_OCTOBRE" at bounding box center [664, 117] width 142 height 16
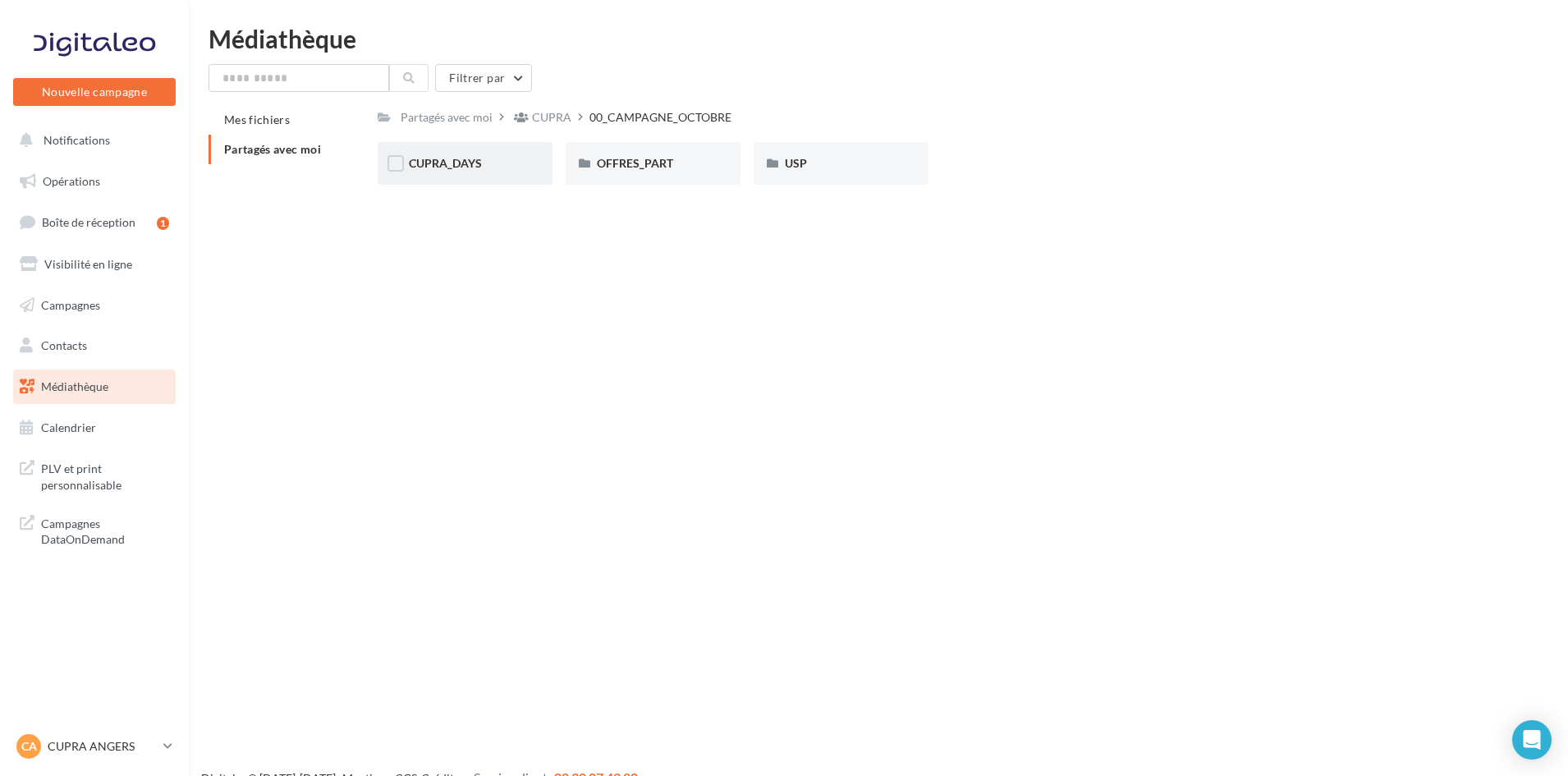
click at [463, 167] on span "CUPRA_DAYS" at bounding box center [445, 163] width 73 height 14
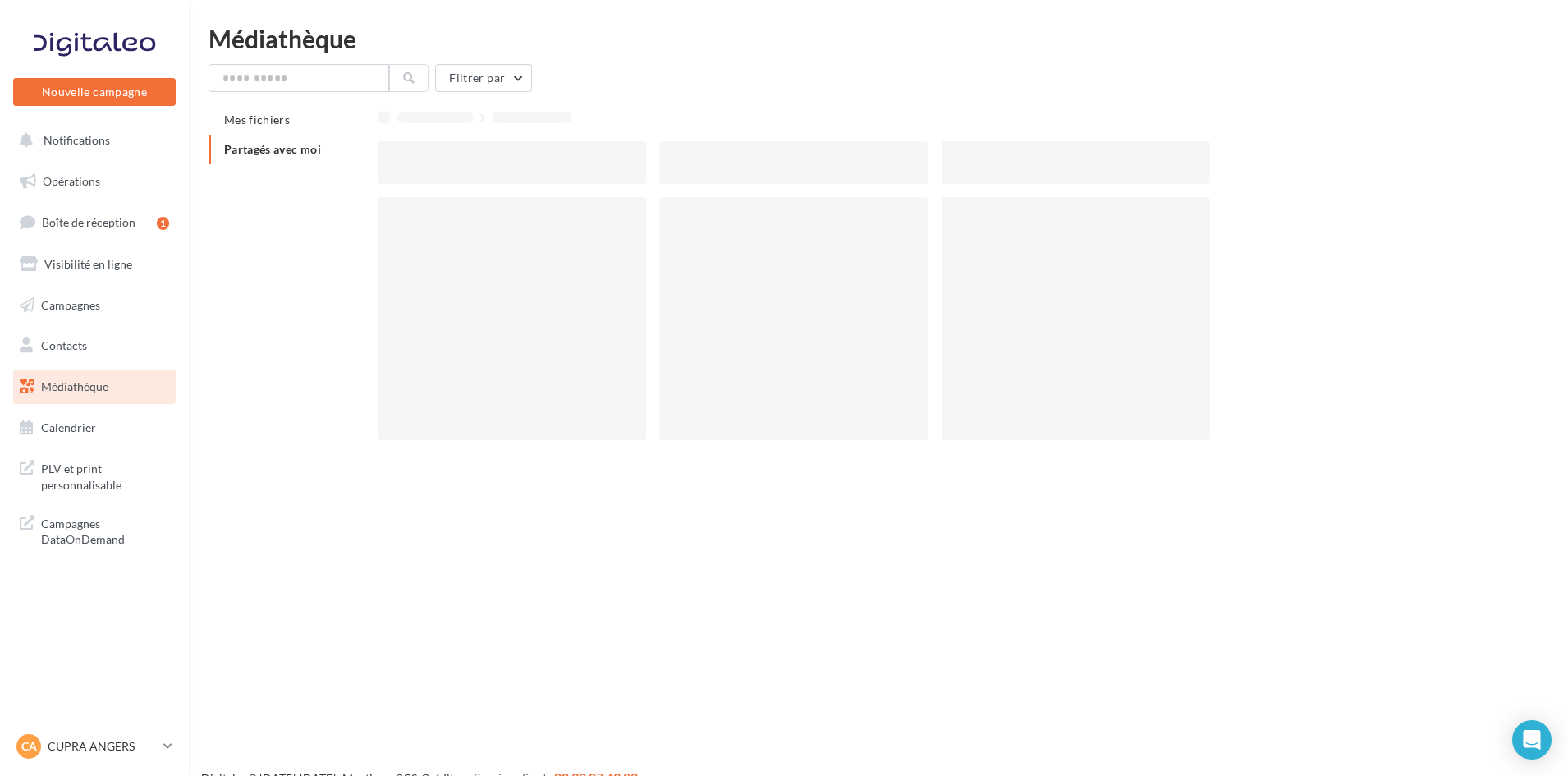
click at [463, 167] on div at bounding box center [512, 163] width 269 height 43
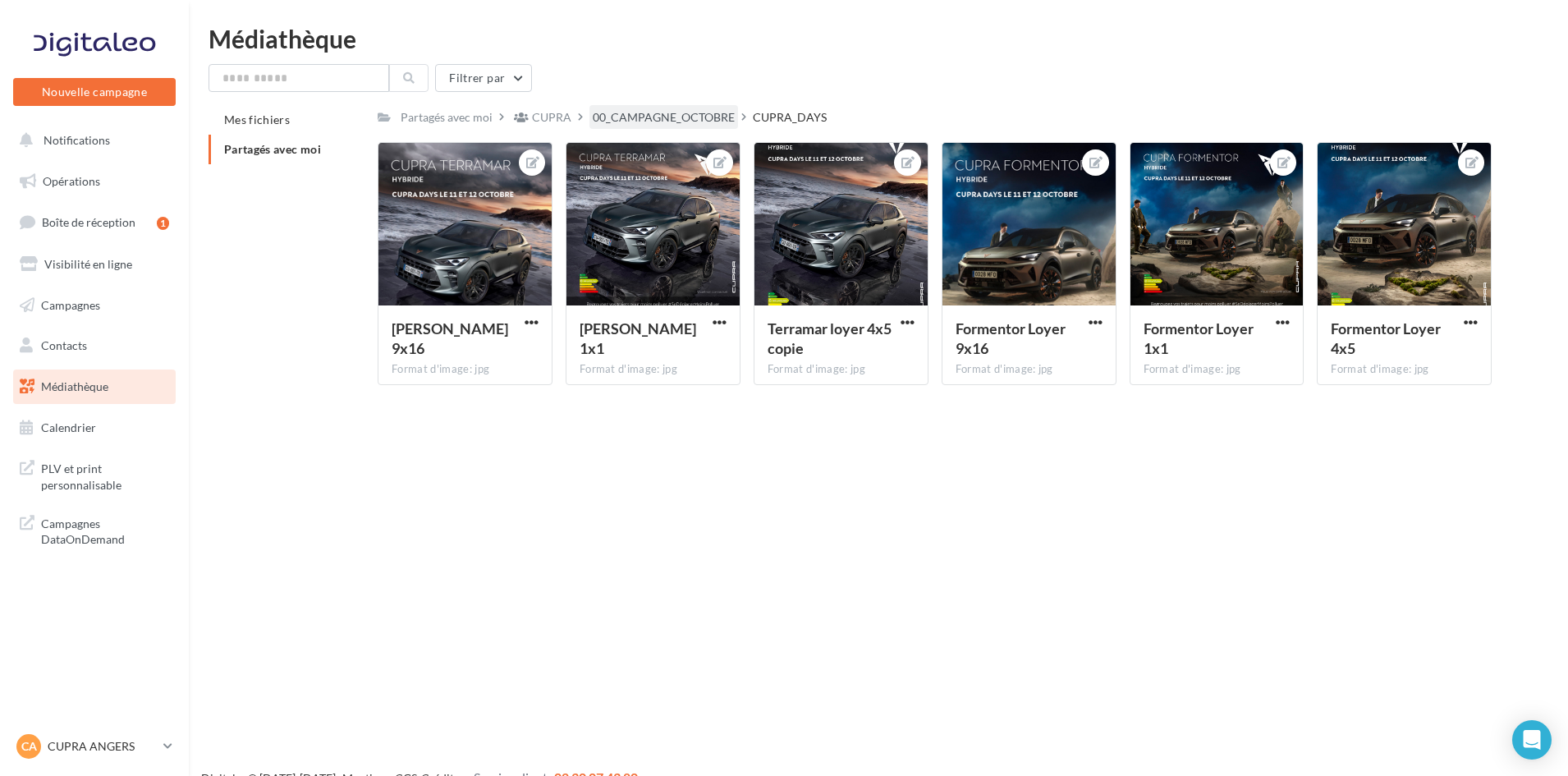
click at [684, 115] on div "00_CAMPAGNE_OCTOBRE" at bounding box center [664, 117] width 142 height 16
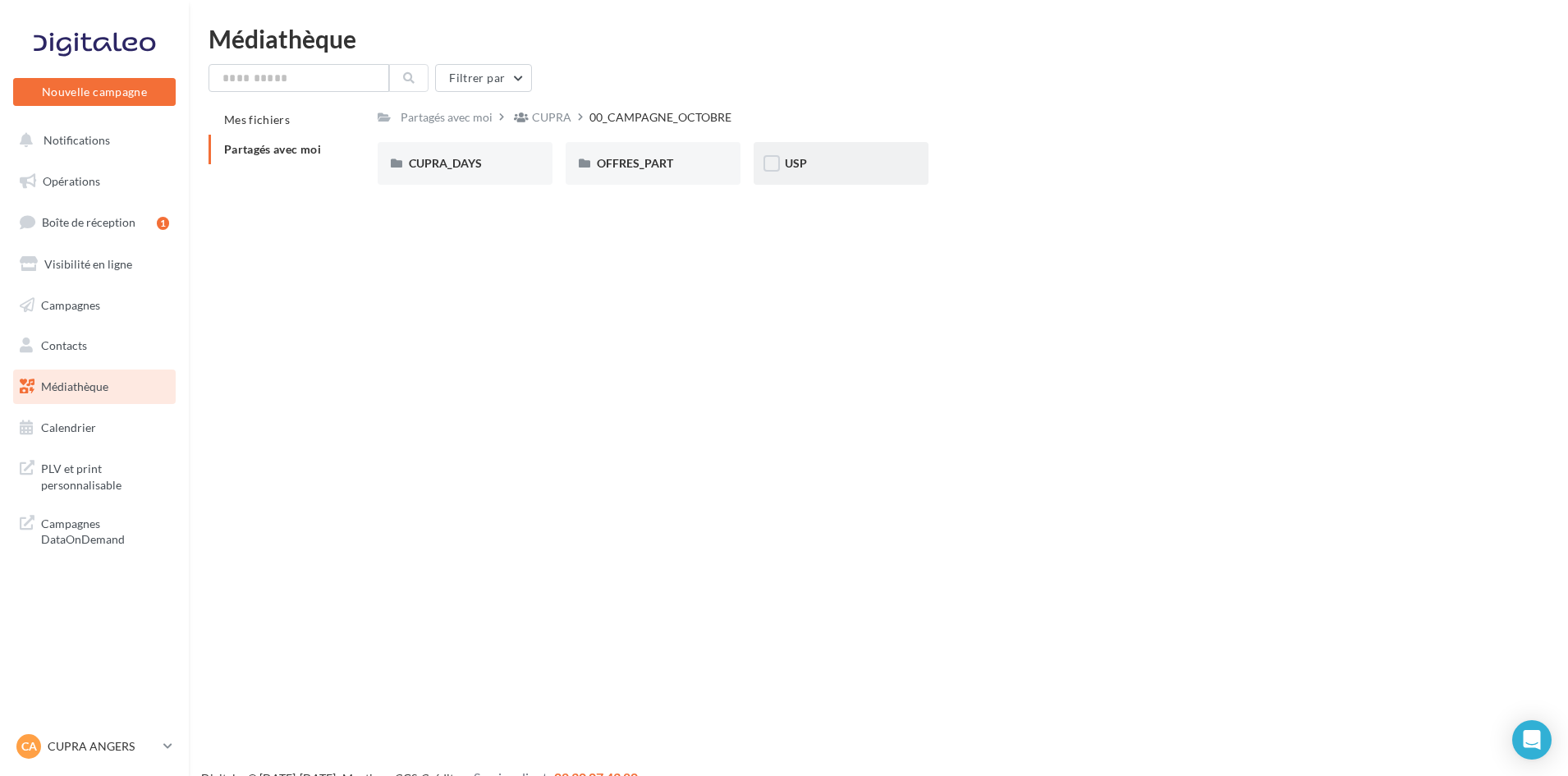
click at [838, 169] on div "USP" at bounding box center [841, 163] width 112 height 16
click at [636, 161] on span "TERRAMAR" at bounding box center [628, 163] width 63 height 14
